Goal: Find specific page/section: Find specific page/section

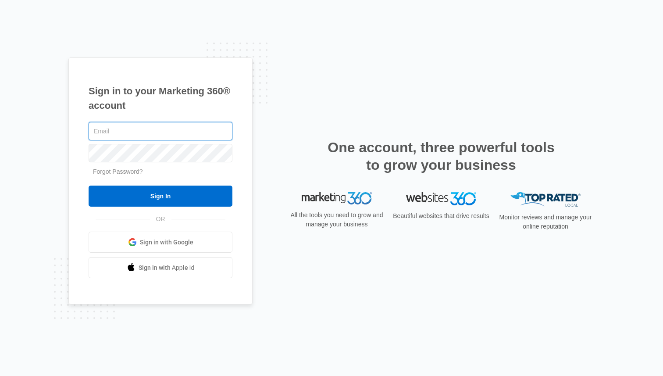
click at [162, 128] on input "text" at bounding box center [161, 131] width 144 height 18
type input "[PERSON_NAME][EMAIL_ADDRESS][PERSON_NAME][DOMAIN_NAME]"
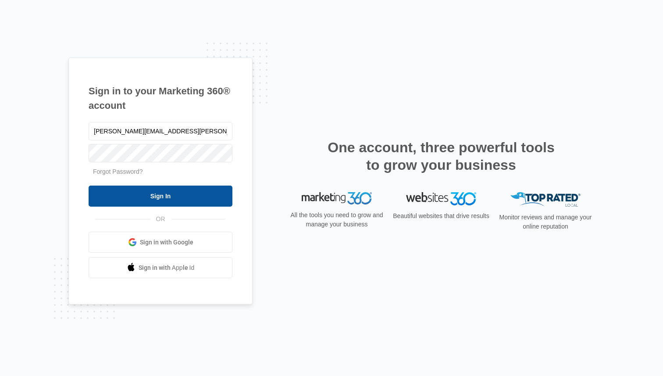
click at [173, 193] on input "Sign In" at bounding box center [161, 195] width 144 height 21
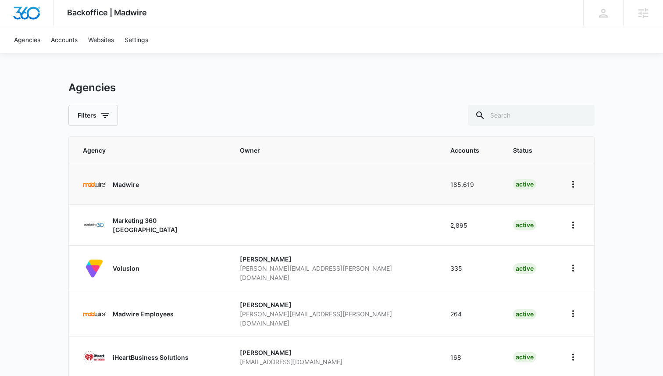
click at [149, 193] on link "Madwire" at bounding box center [151, 184] width 136 height 23
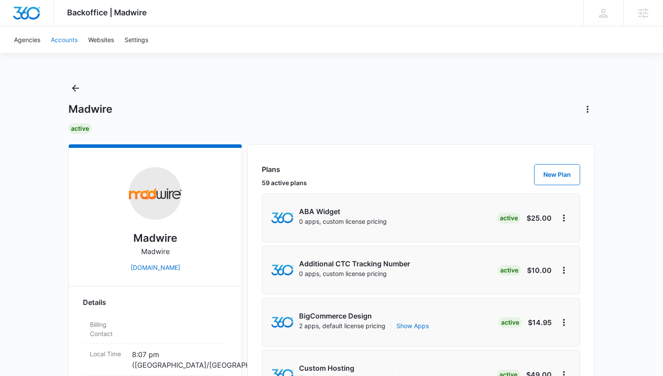
click at [72, 42] on link "Accounts" at bounding box center [64, 39] width 37 height 27
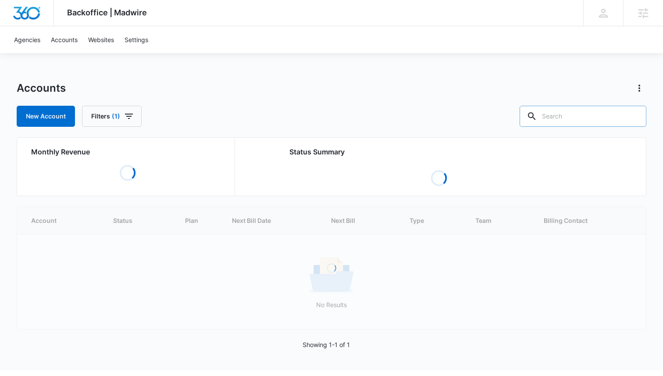
click at [573, 121] on input "text" at bounding box center [583, 116] width 127 height 21
paste input "[PERSON_NAME][EMAIL_ADDRESS]"
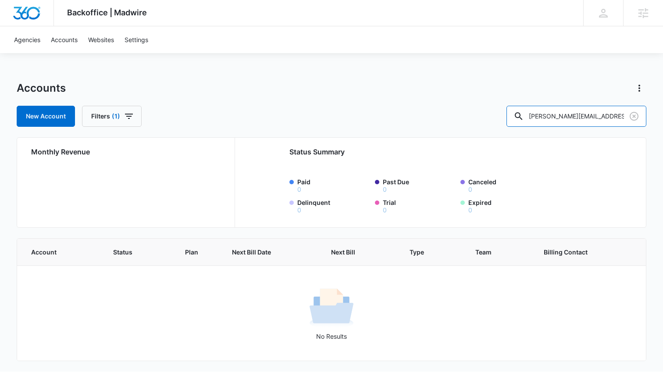
drag, startPoint x: 575, startPoint y: 117, endPoint x: 531, endPoint y: 103, distance: 45.5
click at [544, 107] on div "[PERSON_NAME][EMAIL_ADDRESS]" at bounding box center [576, 116] width 140 height 21
drag, startPoint x: 610, startPoint y: 115, endPoint x: 586, endPoint y: 118, distance: 24.2
click at [586, 118] on input "[URL]" at bounding box center [576, 116] width 140 height 21
type input "moonraker"
